Goal: Task Accomplishment & Management: Complete application form

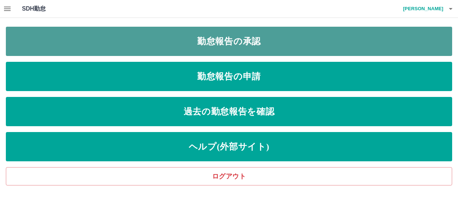
click at [212, 43] on link "勤怠報告の承認" at bounding box center [229, 41] width 446 height 29
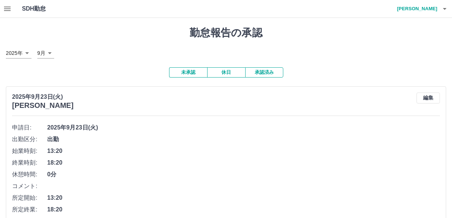
click at [257, 74] on button "承認済み" at bounding box center [264, 72] width 38 height 10
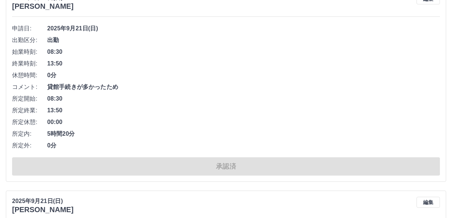
scroll to position [841, 0]
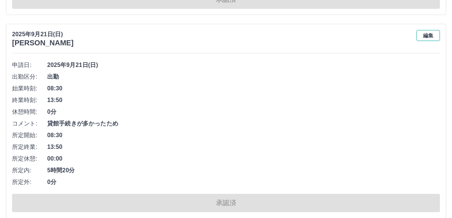
click at [424, 37] on button "編集" at bounding box center [427, 35] width 23 height 11
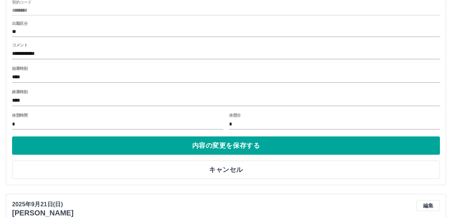
scroll to position [951, 0]
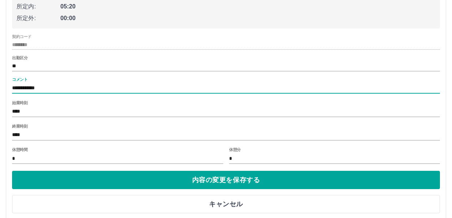
drag, startPoint x: 83, startPoint y: 89, endPoint x: 2, endPoint y: 86, distance: 80.9
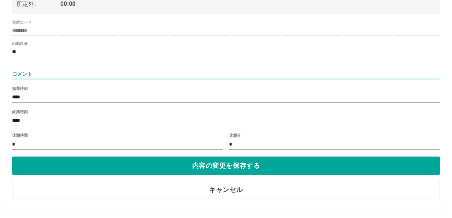
scroll to position [988, 0]
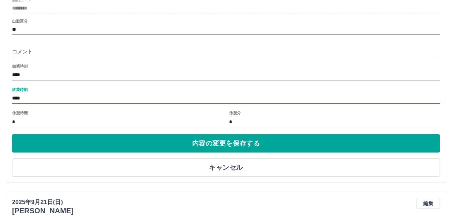
drag, startPoint x: 19, startPoint y: 99, endPoint x: 29, endPoint y: 98, distance: 10.7
click at [29, 98] on input "****" at bounding box center [226, 98] width 428 height 11
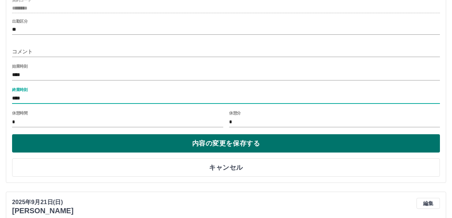
type input "****"
click at [228, 142] on button "内容の変更を保存する" at bounding box center [226, 143] width 428 height 18
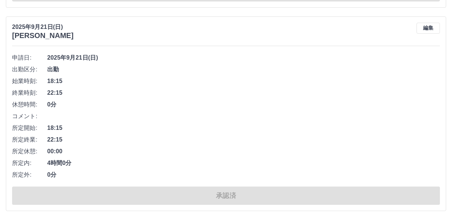
scroll to position [658, 0]
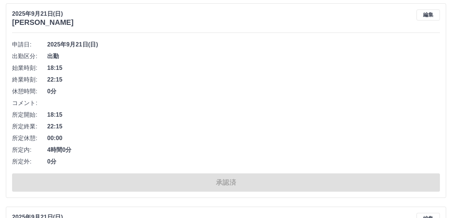
click at [266, 102] on li "コメント:" at bounding box center [226, 103] width 428 height 12
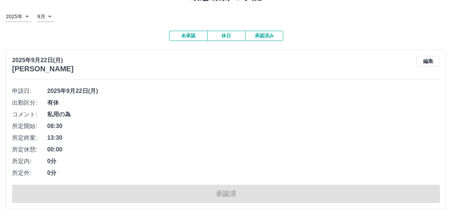
scroll to position [0, 0]
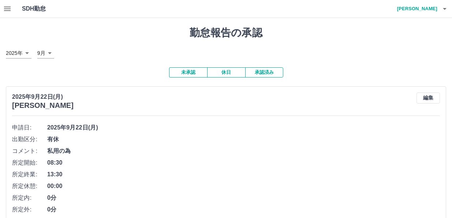
click at [189, 74] on button "未承認" at bounding box center [188, 72] width 38 height 10
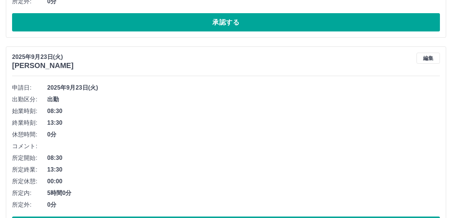
scroll to position [256, 0]
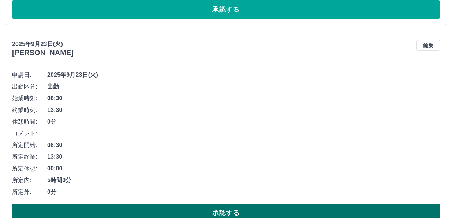
click at [206, 209] on button "承認する" at bounding box center [226, 213] width 428 height 18
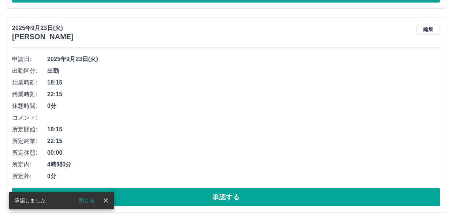
scroll to position [272, 0]
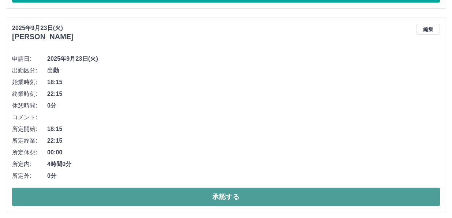
click at [204, 191] on button "承認する" at bounding box center [226, 197] width 428 height 18
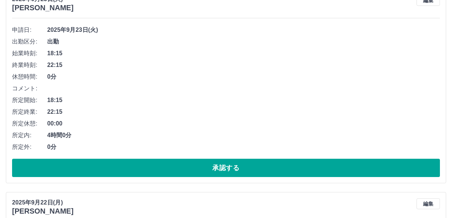
scroll to position [288, 0]
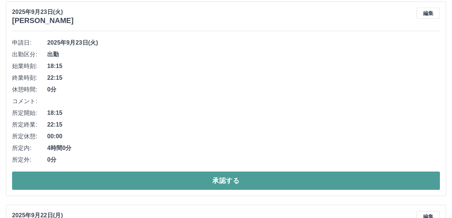
click at [189, 181] on button "承認する" at bounding box center [226, 181] width 428 height 18
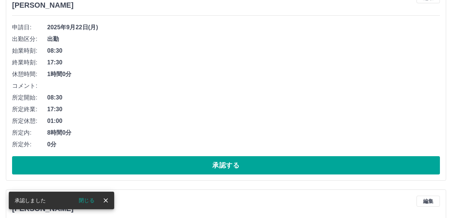
scroll to position [304, 0]
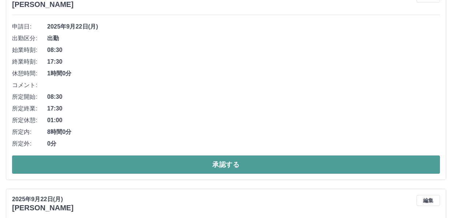
click at [174, 164] on button "承認する" at bounding box center [226, 164] width 428 height 18
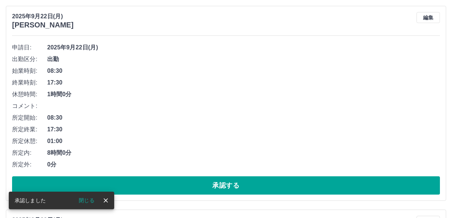
scroll to position [284, 0]
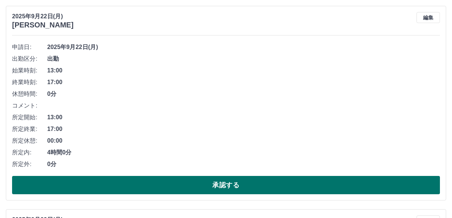
click at [206, 187] on button "承認する" at bounding box center [226, 185] width 428 height 18
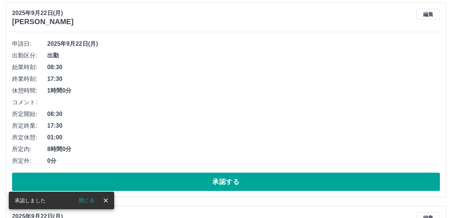
scroll to position [300, 0]
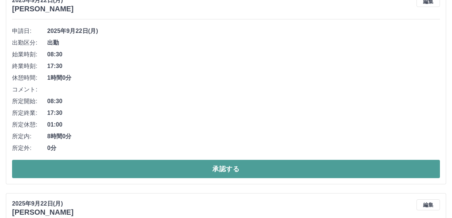
click at [199, 170] on button "承認する" at bounding box center [226, 169] width 428 height 18
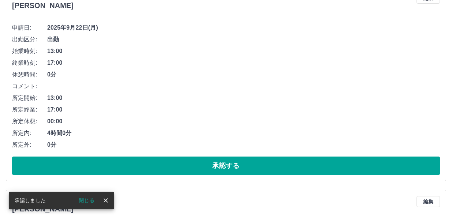
scroll to position [316, 0]
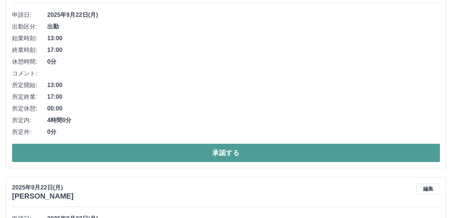
click at [236, 153] on button "承認する" at bounding box center [226, 153] width 428 height 18
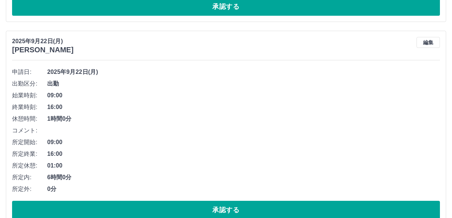
scroll to position [296, 0]
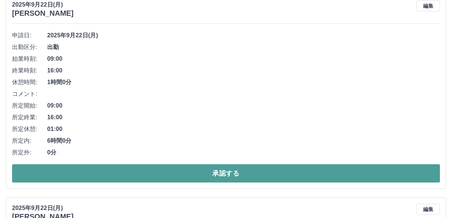
click at [239, 180] on button "承認する" at bounding box center [226, 173] width 428 height 18
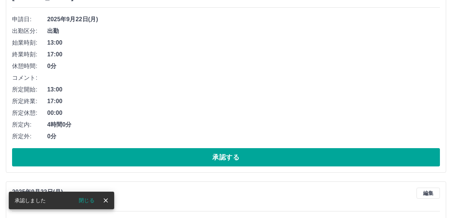
scroll to position [275, 0]
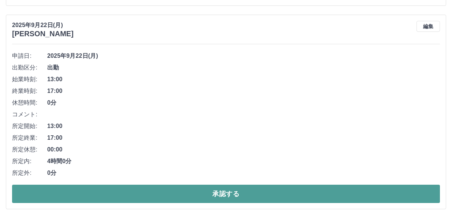
click at [234, 193] on button "承認する" at bounding box center [226, 194] width 428 height 18
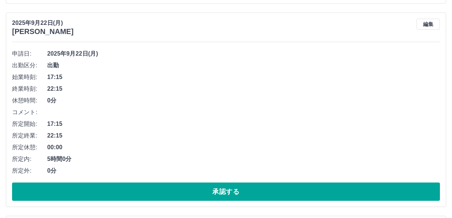
scroll to position [312, 0]
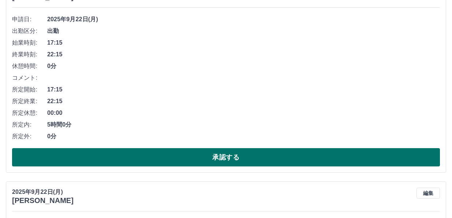
click at [215, 160] on button "承認する" at bounding box center [226, 157] width 428 height 18
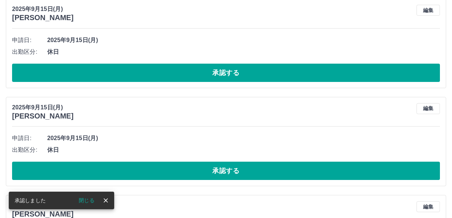
scroll to position [291, 0]
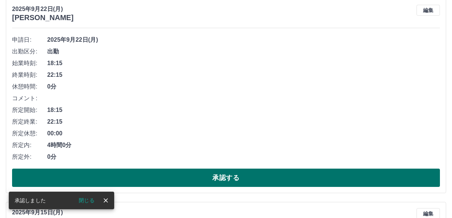
click at [230, 176] on button "承認する" at bounding box center [226, 178] width 428 height 18
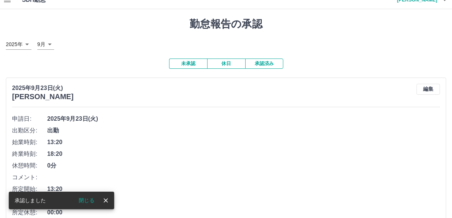
scroll to position [0, 0]
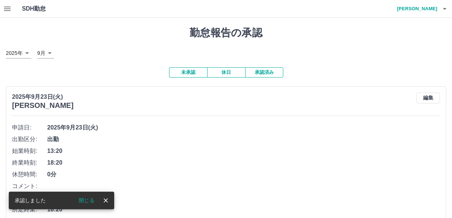
click at [270, 72] on button "承認済み" at bounding box center [264, 72] width 38 height 10
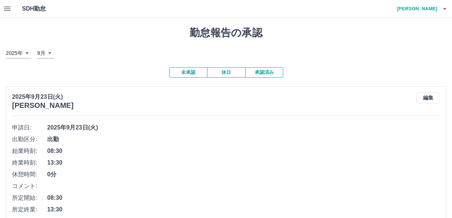
click at [183, 72] on button "未承認" at bounding box center [188, 72] width 38 height 10
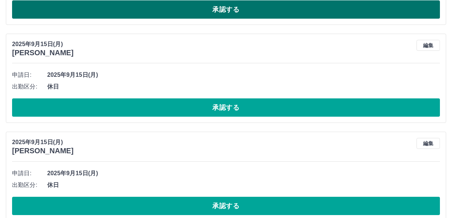
scroll to position [293, 0]
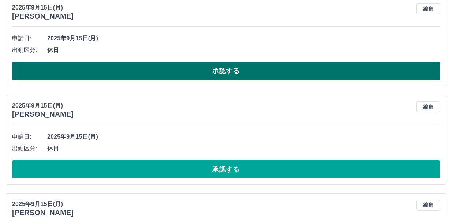
click at [221, 75] on button "承認する" at bounding box center [226, 71] width 428 height 18
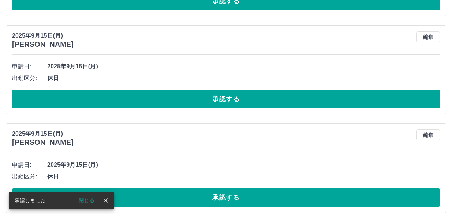
scroll to position [268, 0]
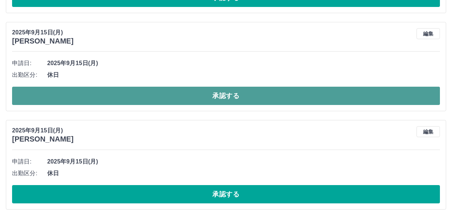
click at [203, 99] on button "承認する" at bounding box center [226, 96] width 428 height 18
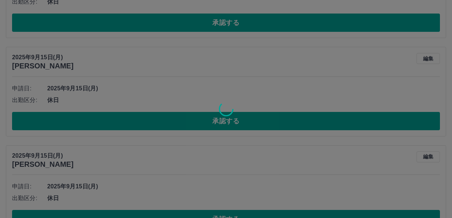
scroll to position [243, 0]
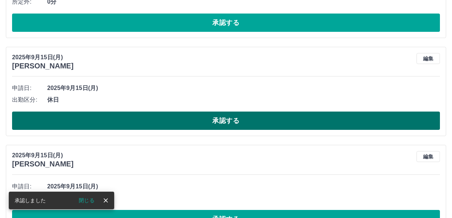
click at [149, 119] on button "承認する" at bounding box center [226, 121] width 428 height 18
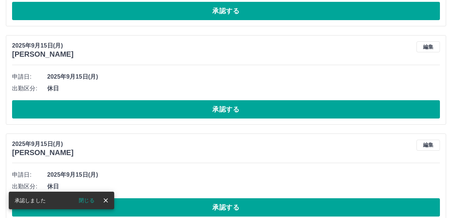
scroll to position [255, 0]
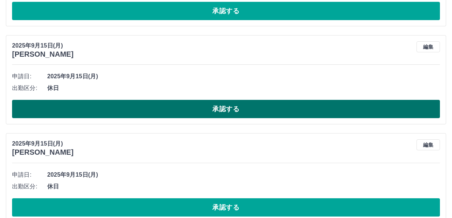
click at [225, 108] on button "承認する" at bounding box center [226, 109] width 428 height 18
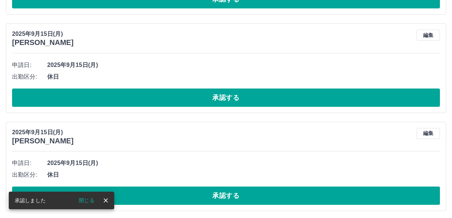
scroll to position [266, 0]
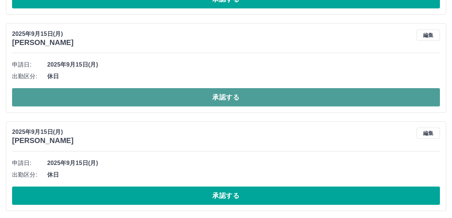
click at [114, 97] on button "承認する" at bounding box center [226, 97] width 428 height 18
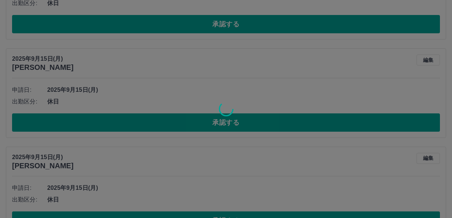
scroll to position [241, 0]
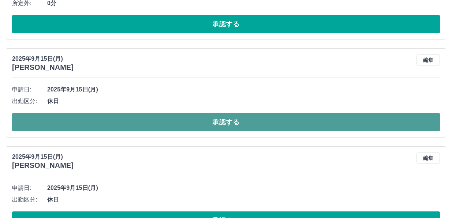
click at [213, 123] on button "承認する" at bounding box center [226, 122] width 428 height 18
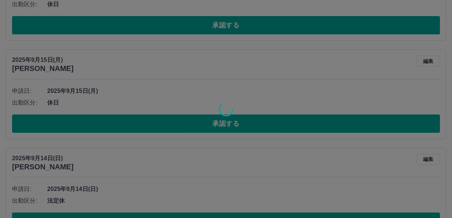
scroll to position [253, 0]
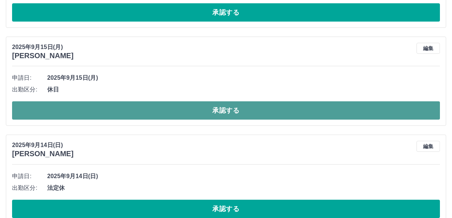
click at [214, 113] on button "承認する" at bounding box center [226, 110] width 428 height 18
click at [210, 113] on button "承認する" at bounding box center [226, 110] width 428 height 18
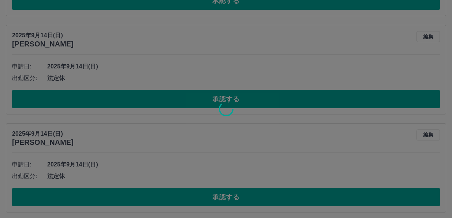
scroll to position [265, 0]
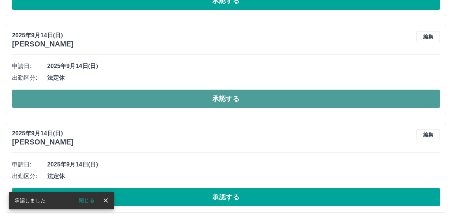
click at [200, 101] on button "承認する" at bounding box center [226, 99] width 428 height 18
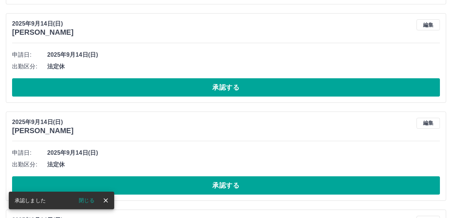
scroll to position [277, 0]
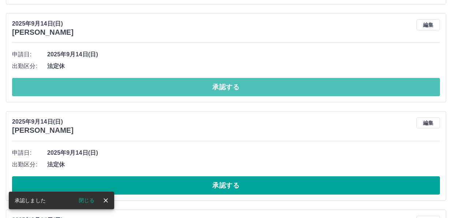
click at [212, 93] on button "承認する" at bounding box center [226, 87] width 428 height 18
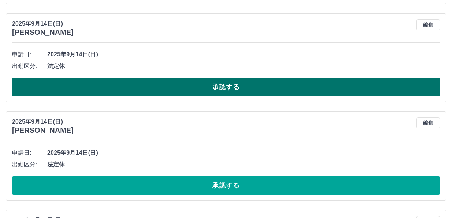
click at [219, 80] on button "承認する" at bounding box center [226, 87] width 428 height 18
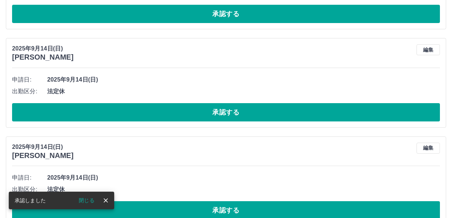
scroll to position [252, 0]
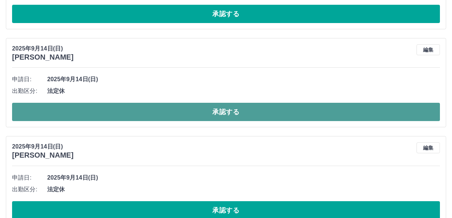
click at [150, 119] on button "承認する" at bounding box center [226, 112] width 428 height 18
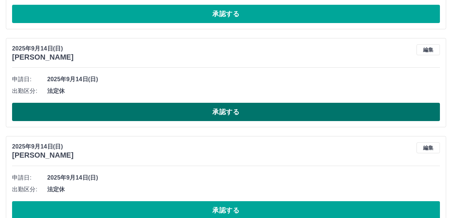
click at [143, 117] on button "承認する" at bounding box center [226, 112] width 428 height 18
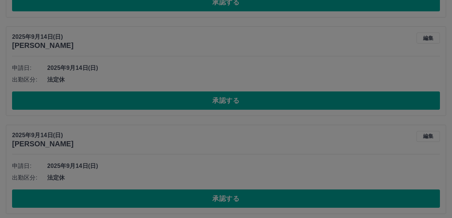
scroll to position [263, 0]
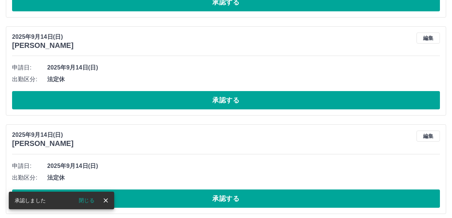
click at [156, 105] on button "承認する" at bounding box center [226, 100] width 428 height 18
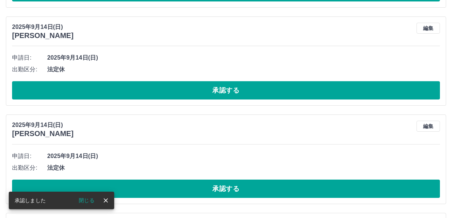
scroll to position [275, 0]
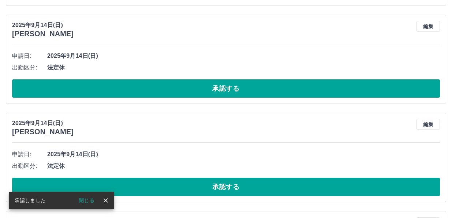
click at [140, 80] on div "申請日: [DATE] 出勤区分: 法定休 承認する" at bounding box center [226, 74] width 428 height 48
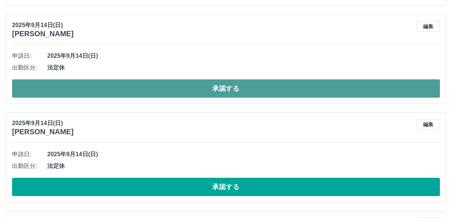
click at [134, 94] on button "承認する" at bounding box center [226, 88] width 428 height 18
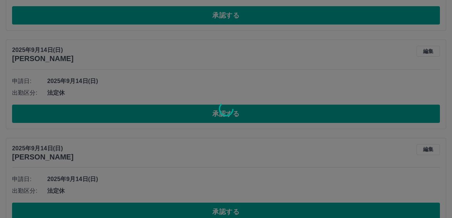
scroll to position [250, 0]
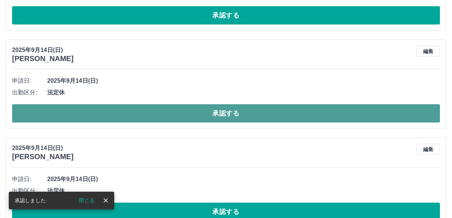
click at [156, 114] on button "承認する" at bounding box center [226, 113] width 428 height 18
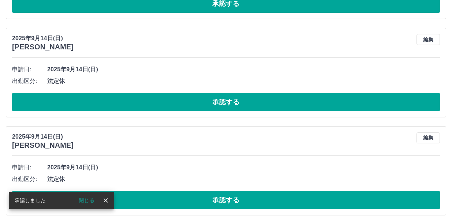
scroll to position [262, 0]
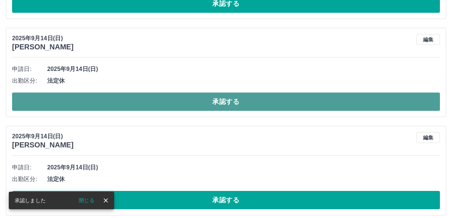
click at [187, 101] on button "承認する" at bounding box center [226, 102] width 428 height 18
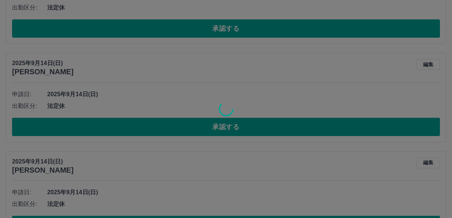
scroll to position [237, 0]
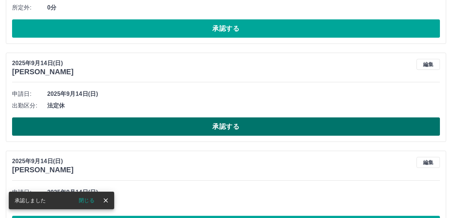
click at [231, 126] on button "承認する" at bounding box center [226, 126] width 428 height 18
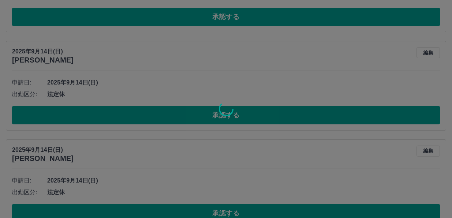
scroll to position [249, 0]
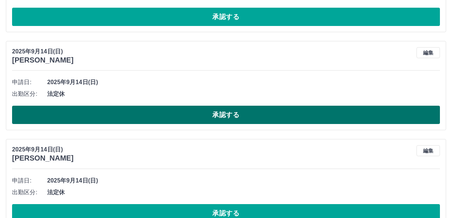
click at [119, 119] on button "承認する" at bounding box center [226, 115] width 428 height 18
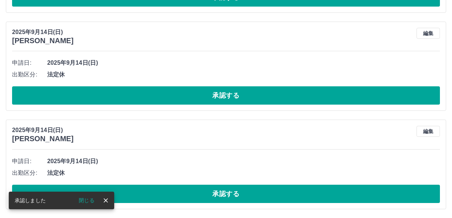
scroll to position [269, 0]
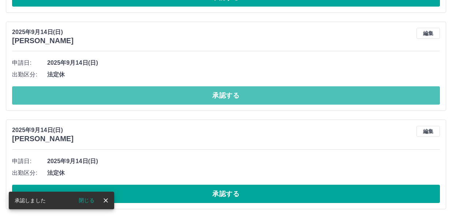
click at [211, 91] on button "承認する" at bounding box center [226, 95] width 428 height 18
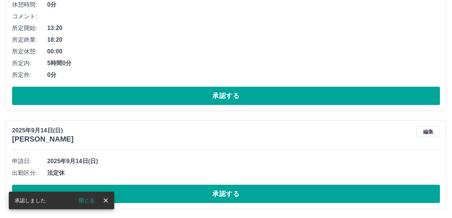
scroll to position [170, 0]
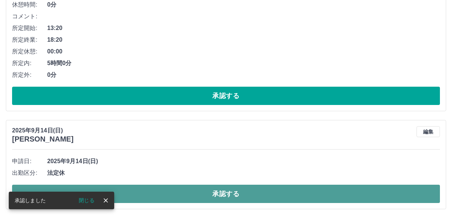
click at [195, 194] on button "承認する" at bounding box center [226, 194] width 428 height 18
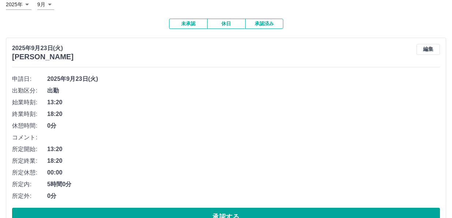
scroll to position [36, 0]
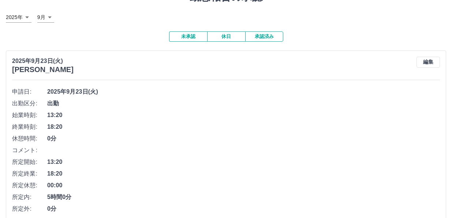
click at [257, 38] on button "承認済み" at bounding box center [264, 36] width 38 height 10
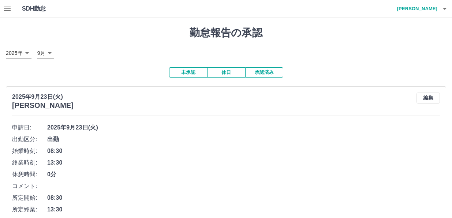
click at [186, 71] on button "未承認" at bounding box center [188, 72] width 38 height 10
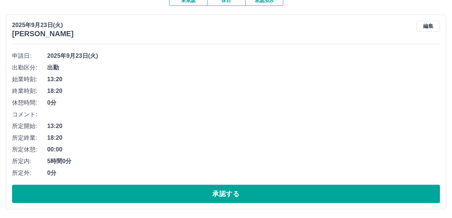
scroll to position [72, 0]
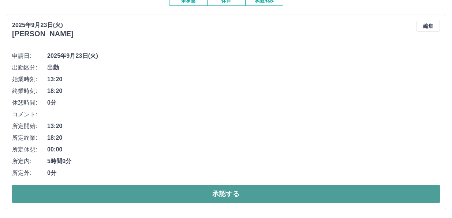
click at [214, 188] on button "承認する" at bounding box center [226, 194] width 428 height 18
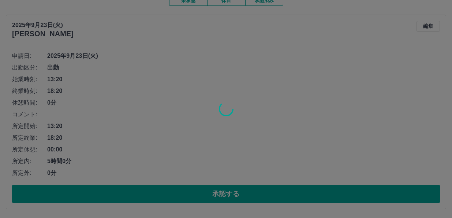
scroll to position [0, 0]
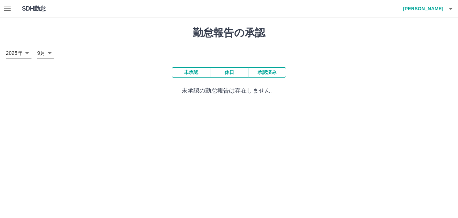
click at [104, 97] on div "勤怠報告の承認 [DATE] **** 9月 * 未承認 休日 承認済み 未承認の勤怠報告は存在しません。" at bounding box center [229, 61] width 458 height 86
click at [10, 10] on icon "button" at bounding box center [7, 9] width 7 height 4
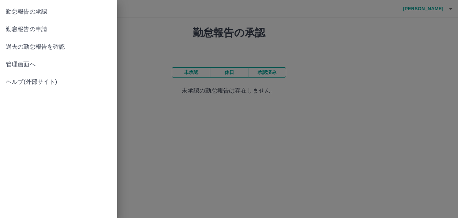
click at [40, 29] on span "勤怠報告の申請" at bounding box center [58, 29] width 105 height 9
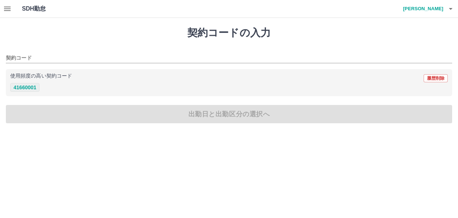
click at [22, 84] on button "41660001" at bounding box center [24, 87] width 29 height 9
type input "********"
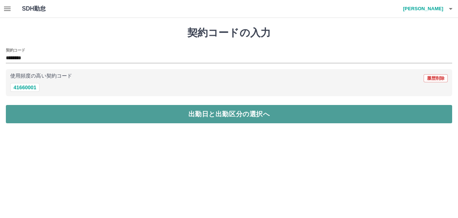
click at [172, 120] on button "出勤日と出勤区分の選択へ" at bounding box center [229, 114] width 446 height 18
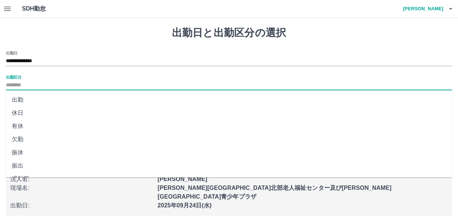
click at [42, 87] on input "出勤区分" at bounding box center [229, 85] width 446 height 9
click at [30, 101] on li "出勤" at bounding box center [229, 99] width 446 height 13
type input "**"
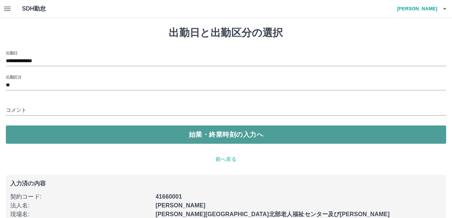
click at [150, 141] on button "始業・終業時刻の入力へ" at bounding box center [226, 134] width 440 height 18
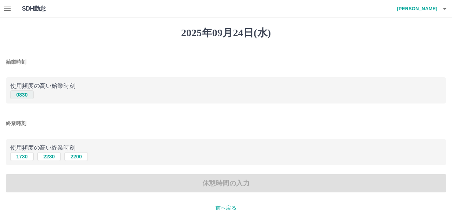
click at [27, 94] on button "0830" at bounding box center [21, 94] width 23 height 9
type input "****"
click at [20, 159] on button "1730" at bounding box center [21, 156] width 23 height 9
type input "****"
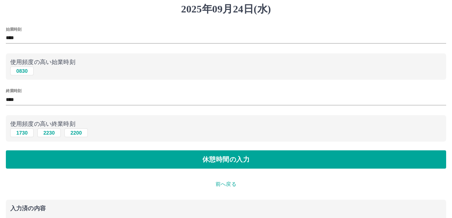
scroll to position [37, 0]
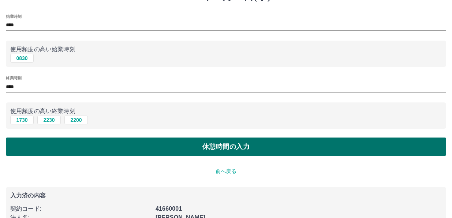
click at [242, 143] on button "休憩時間の入力" at bounding box center [226, 147] width 440 height 18
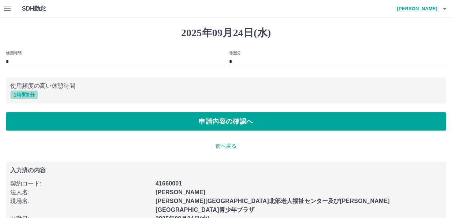
click at [19, 97] on button "1 時間 0 分" at bounding box center [24, 94] width 28 height 9
type input "*"
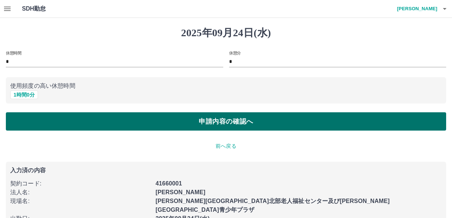
click at [127, 119] on button "申請内容の確認へ" at bounding box center [226, 121] width 440 height 18
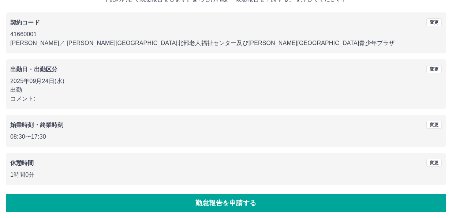
scroll to position [56, 0]
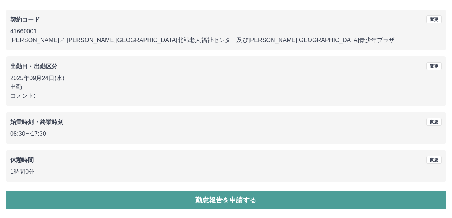
click at [192, 197] on button "勤怠報告を申請する" at bounding box center [226, 200] width 440 height 18
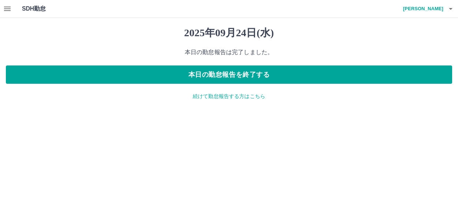
click at [214, 95] on p "続けて勤怠報告する方はこちら" at bounding box center [229, 97] width 446 height 8
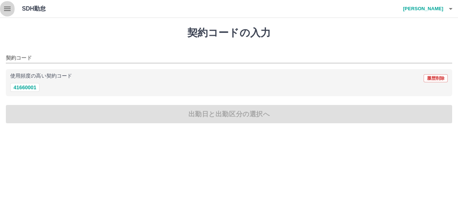
click at [5, 6] on icon "button" at bounding box center [7, 8] width 9 height 9
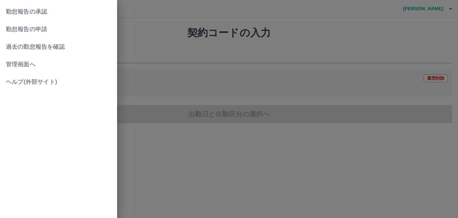
click at [36, 9] on span "勤怠報告の承認" at bounding box center [58, 11] width 105 height 9
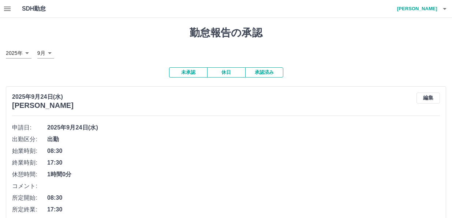
click at [269, 74] on button "承認済み" at bounding box center [264, 72] width 38 height 10
click at [316, 143] on span "出勤" at bounding box center [243, 139] width 392 height 9
